Goal: Navigation & Orientation: Find specific page/section

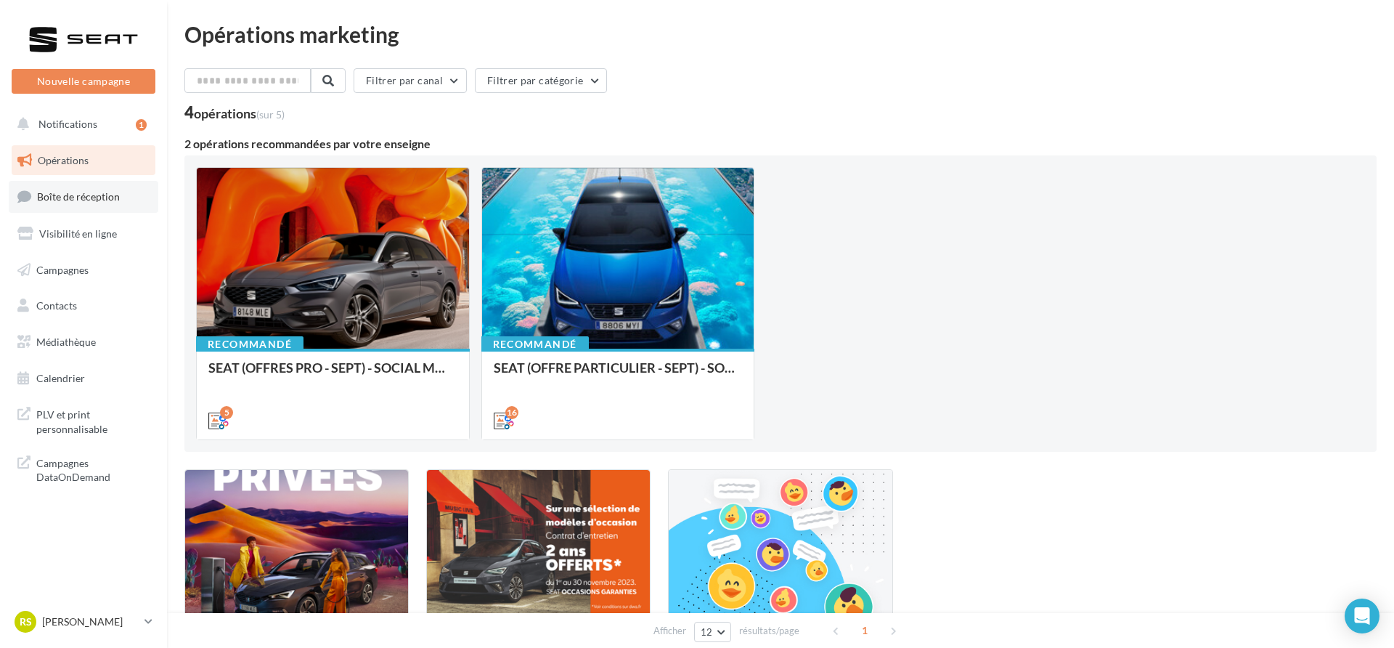
click at [116, 208] on link "Boîte de réception" at bounding box center [84, 196] width 150 height 31
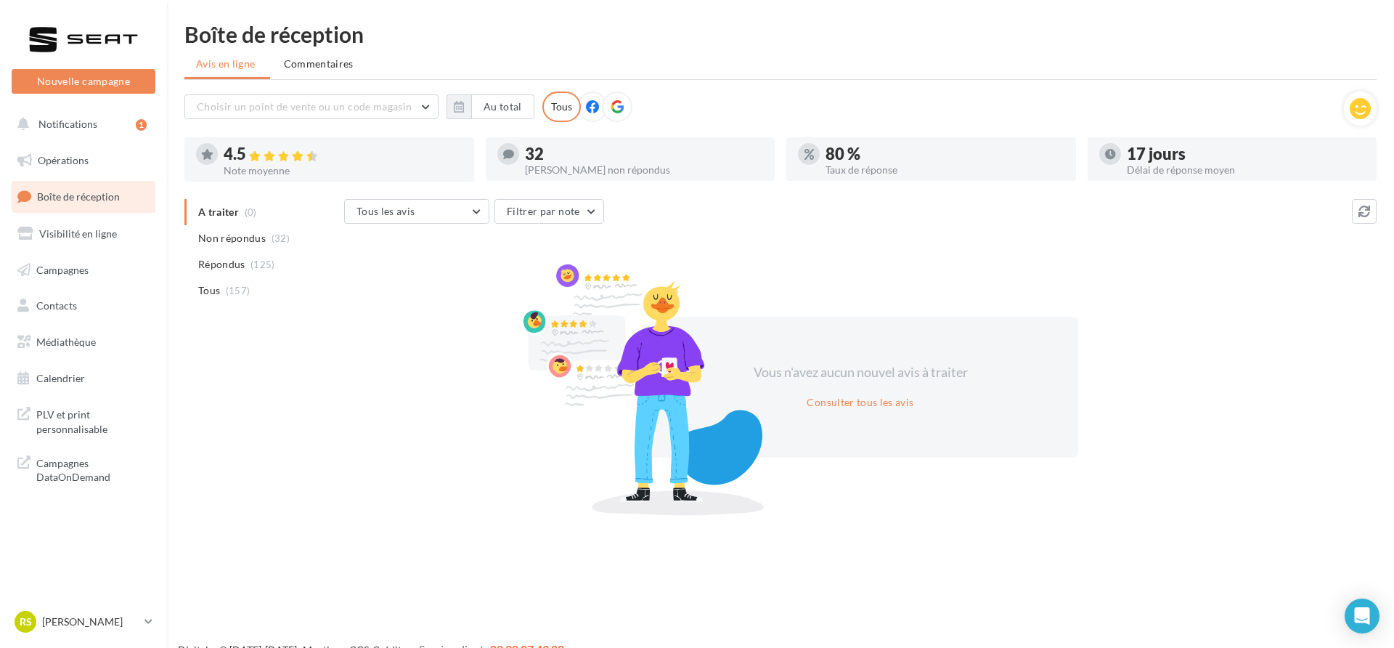
click at [275, 285] on li "Tous (157)" at bounding box center [261, 290] width 154 height 26
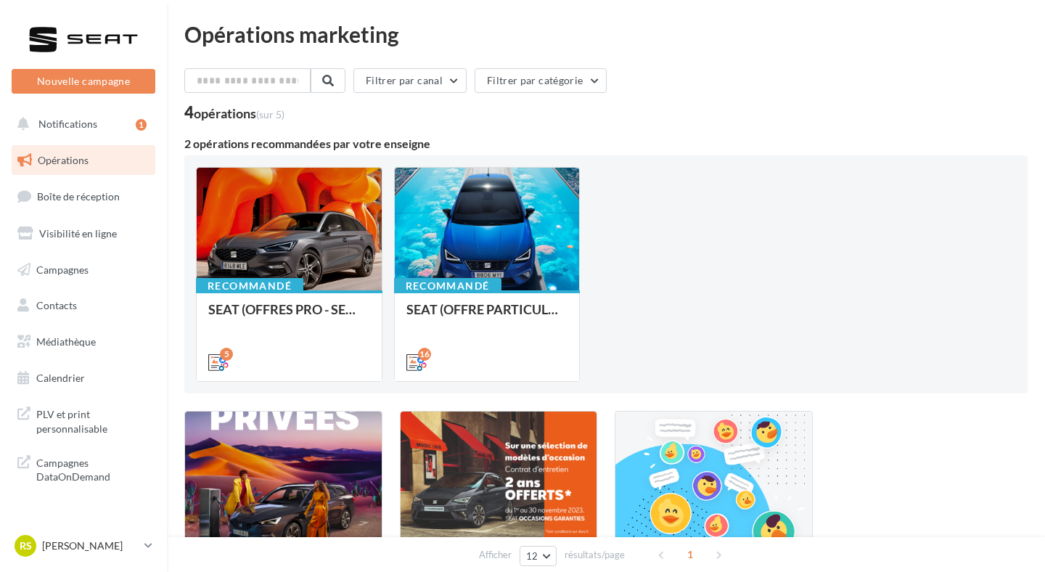
click at [110, 335] on link "Médiathèque" at bounding box center [84, 342] width 150 height 30
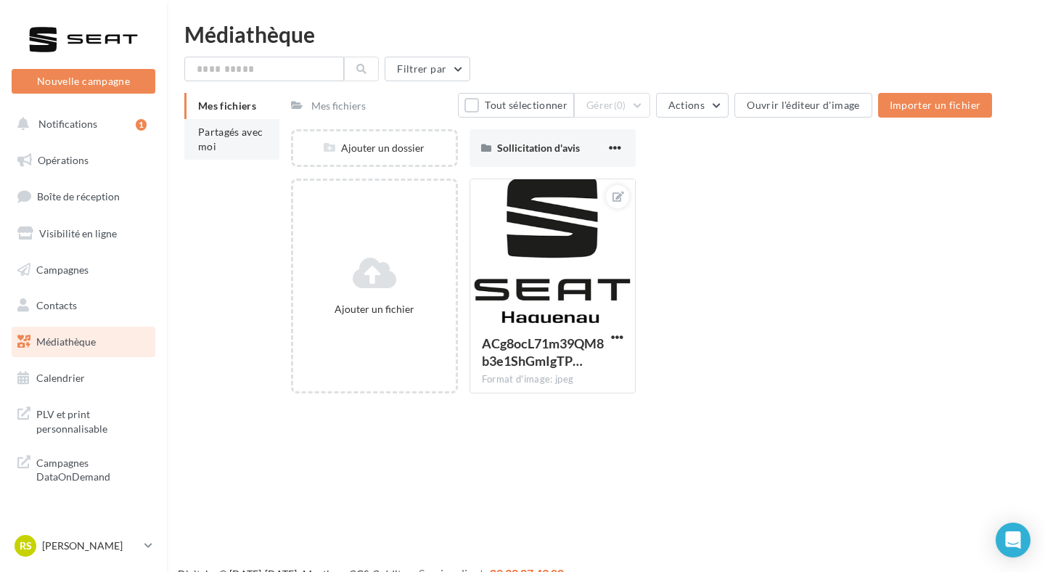
click at [237, 123] on li "Partagés avec moi" at bounding box center [231, 139] width 95 height 41
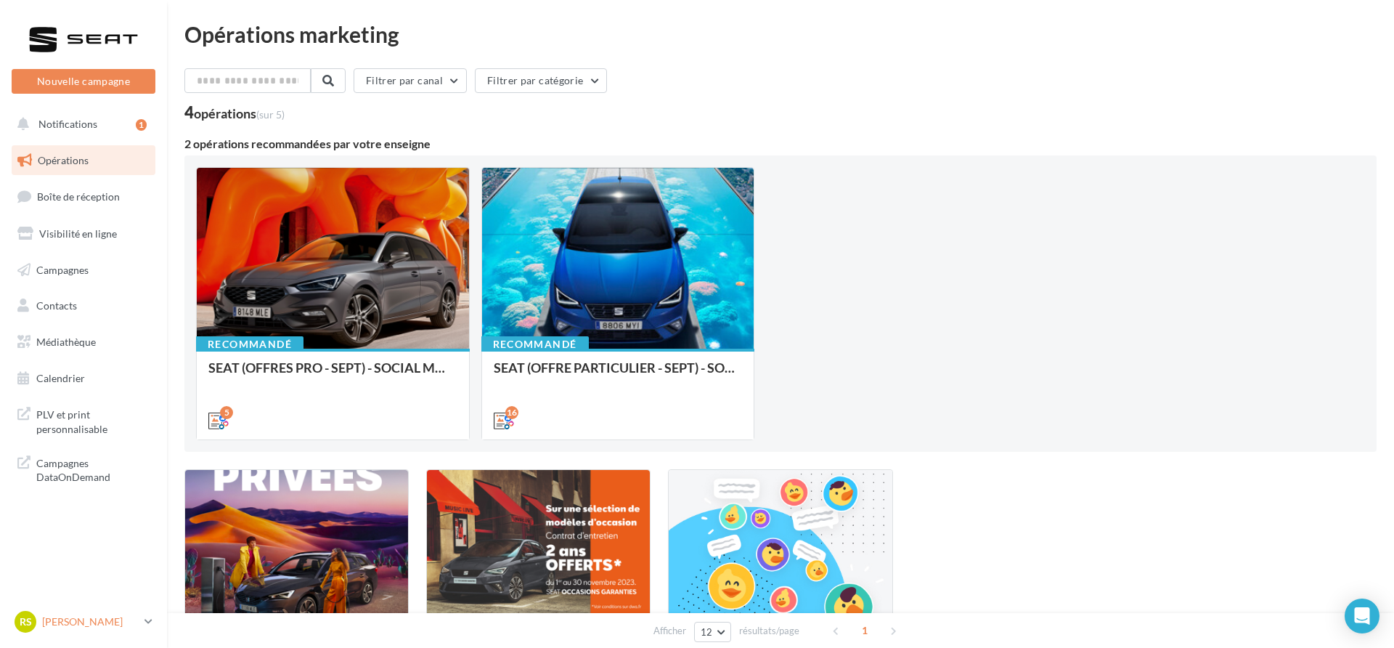
click at [120, 632] on div "RS [PERSON_NAME] SEAT-[GEOGRAPHIC_DATA]" at bounding box center [77, 622] width 124 height 22
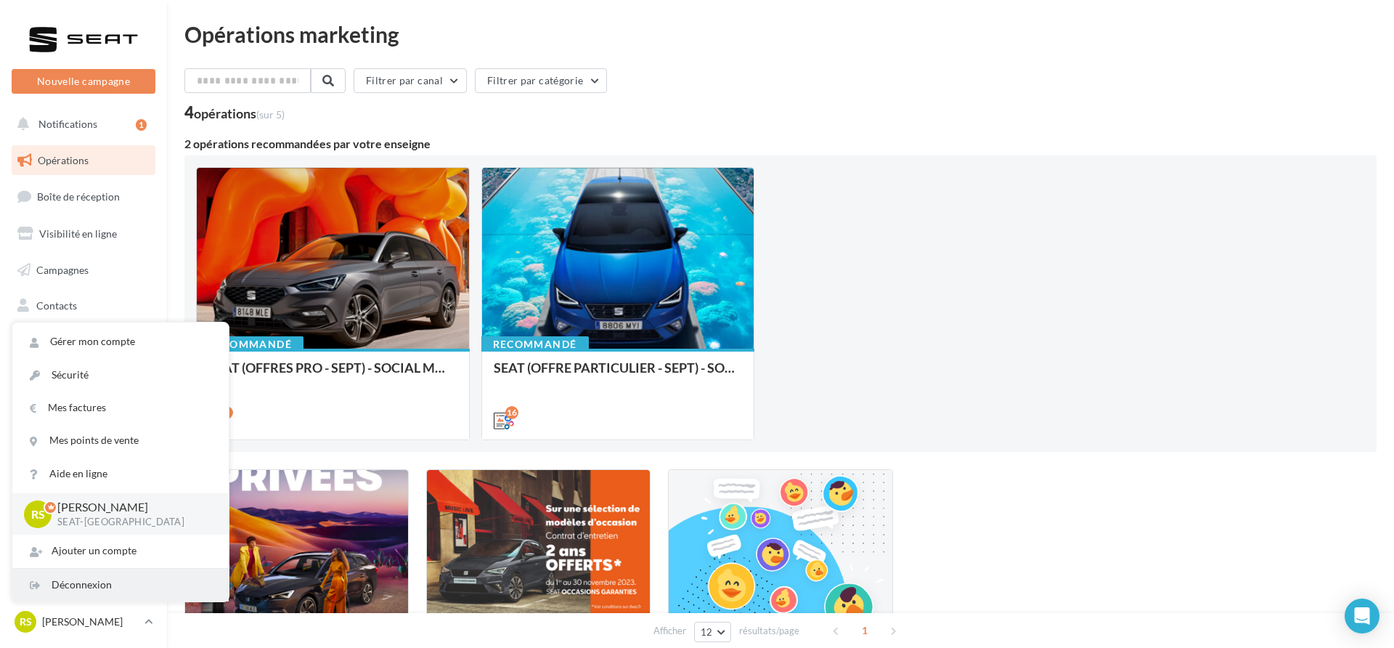
click at [120, 580] on div "Déconnexion" at bounding box center [120, 584] width 216 height 33
